Goal: Information Seeking & Learning: Understand process/instructions

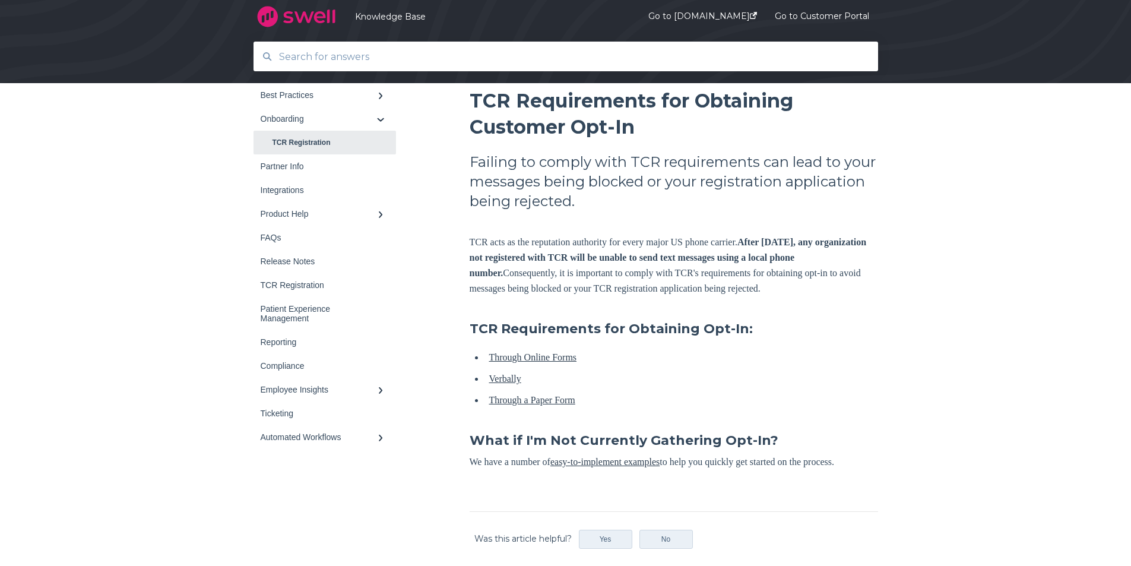
scroll to position [178, 0]
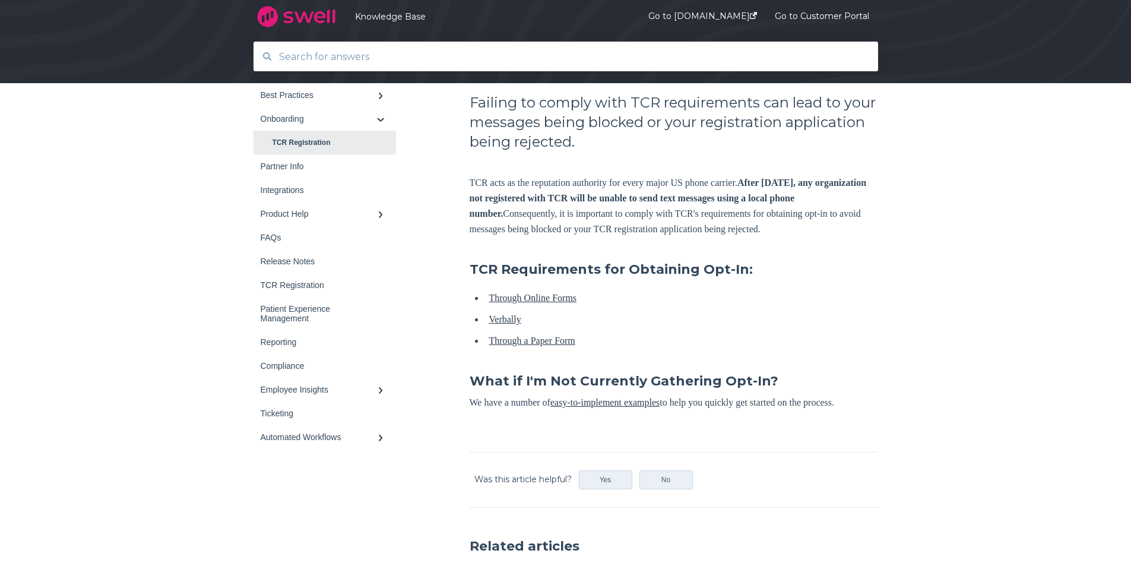
click at [506, 324] on link "Verbally" at bounding box center [505, 319] width 32 height 10
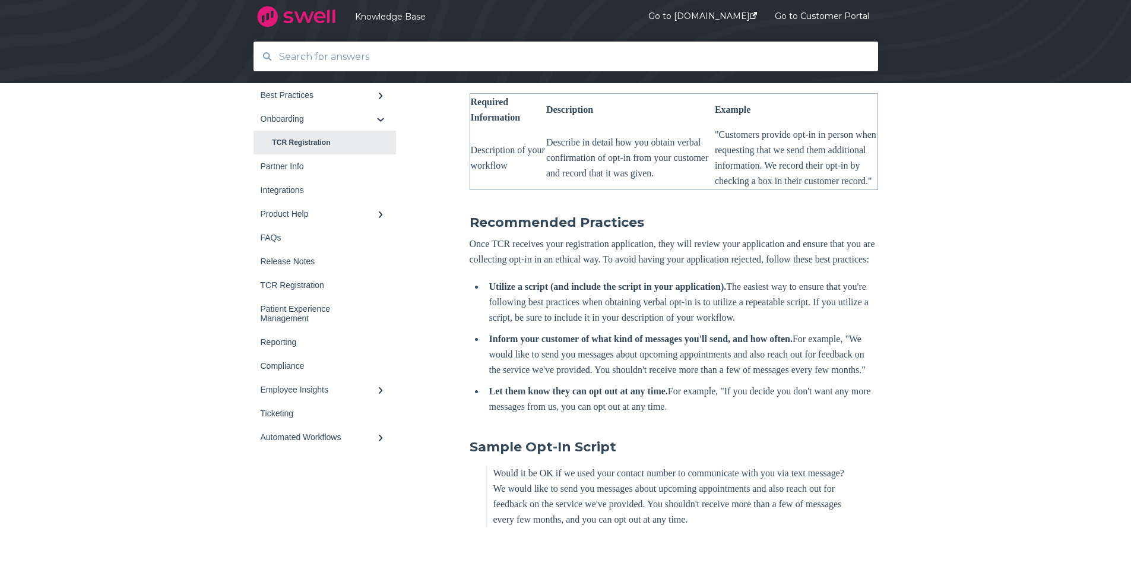
scroll to position [534, 0]
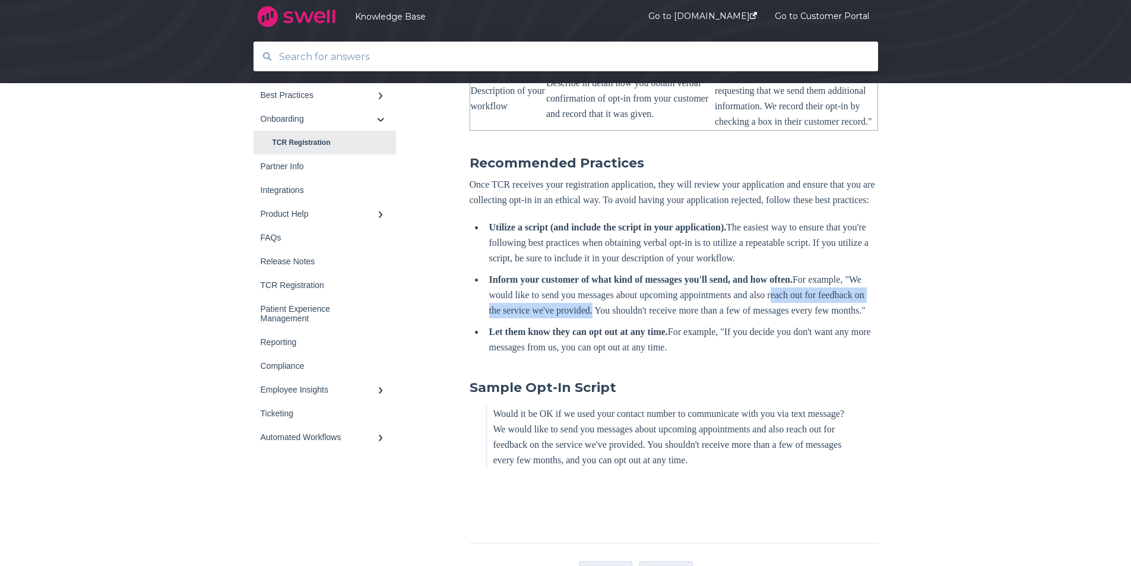
drag, startPoint x: 852, startPoint y: 342, endPoint x: 682, endPoint y: 358, distance: 171.0
click at [682, 318] on li "Inform your customer of what kind of messages you'll send, and how often. For e…" at bounding box center [681, 295] width 394 height 46
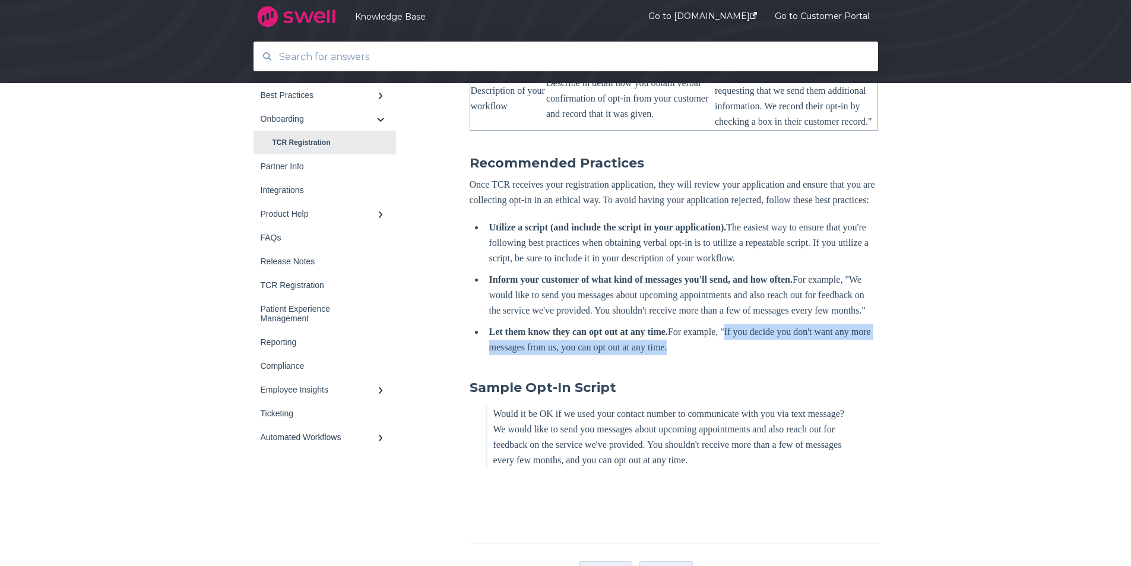
drag, startPoint x: 769, startPoint y: 395, endPoint x: 838, endPoint y: 411, distance: 71.3
click at [838, 355] on li "Let them know they can opt out at any time. For example, "If you decide you don…" at bounding box center [681, 339] width 394 height 31
copy li "If you decide you don't want any more messages from us, you can opt out at any …"
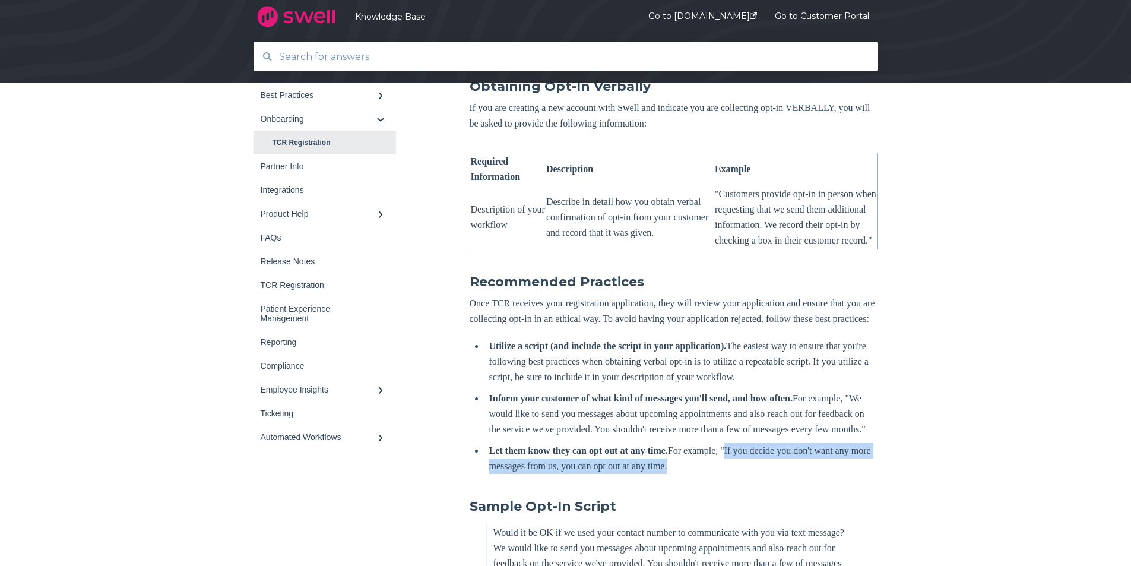
scroll to position [475, 0]
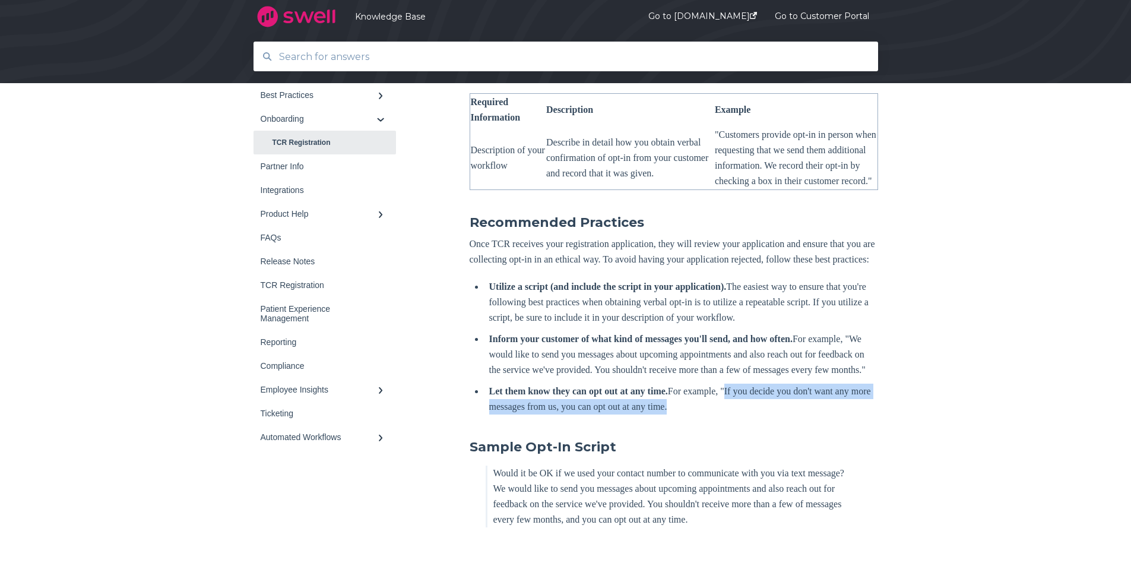
drag, startPoint x: 535, startPoint y: 404, endPoint x: 696, endPoint y: 429, distance: 162.3
click at [696, 377] on li "Inform your customer of what kind of messages you'll send, and how often. For e…" at bounding box center [681, 354] width 394 height 46
copy li "We would like to send you messages about upcoming appointments and also reach o…"
